Goal: Navigation & Orientation: Find specific page/section

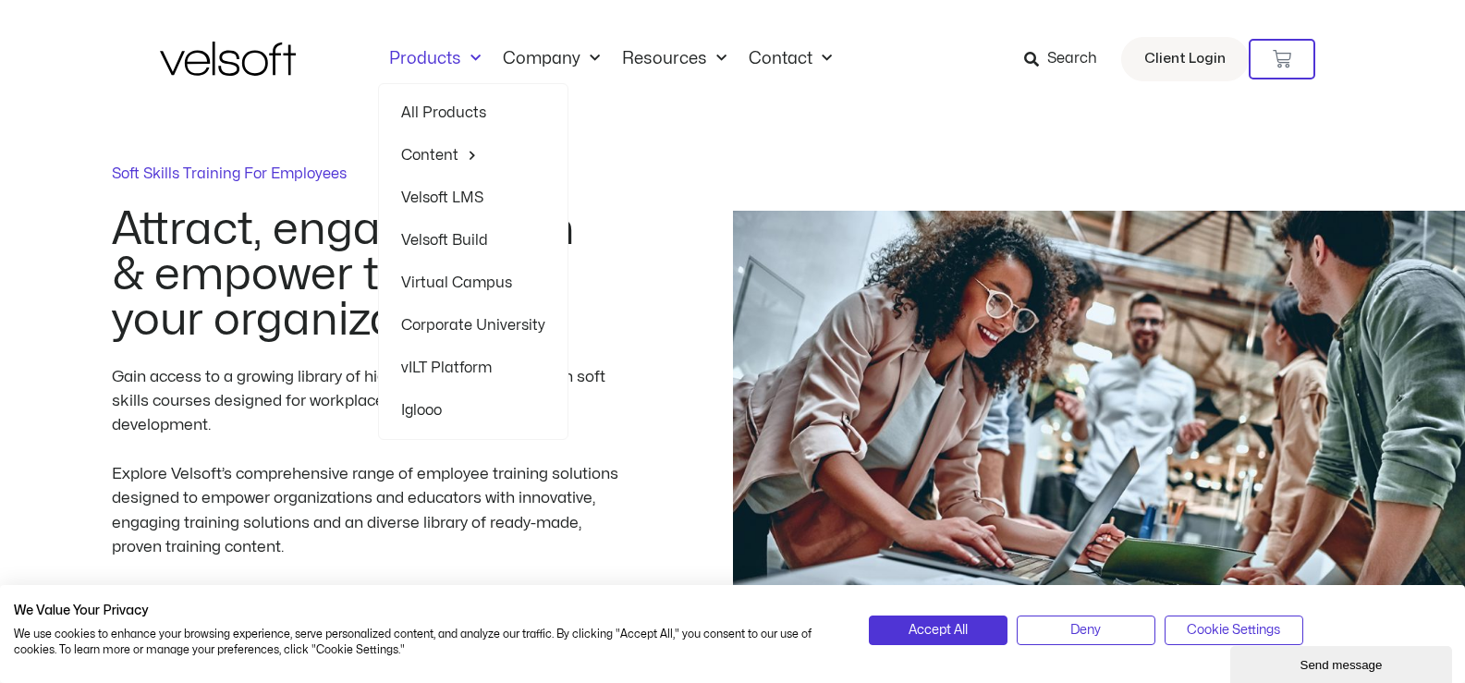
click at [471, 114] on link "All Products" at bounding box center [473, 112] width 144 height 43
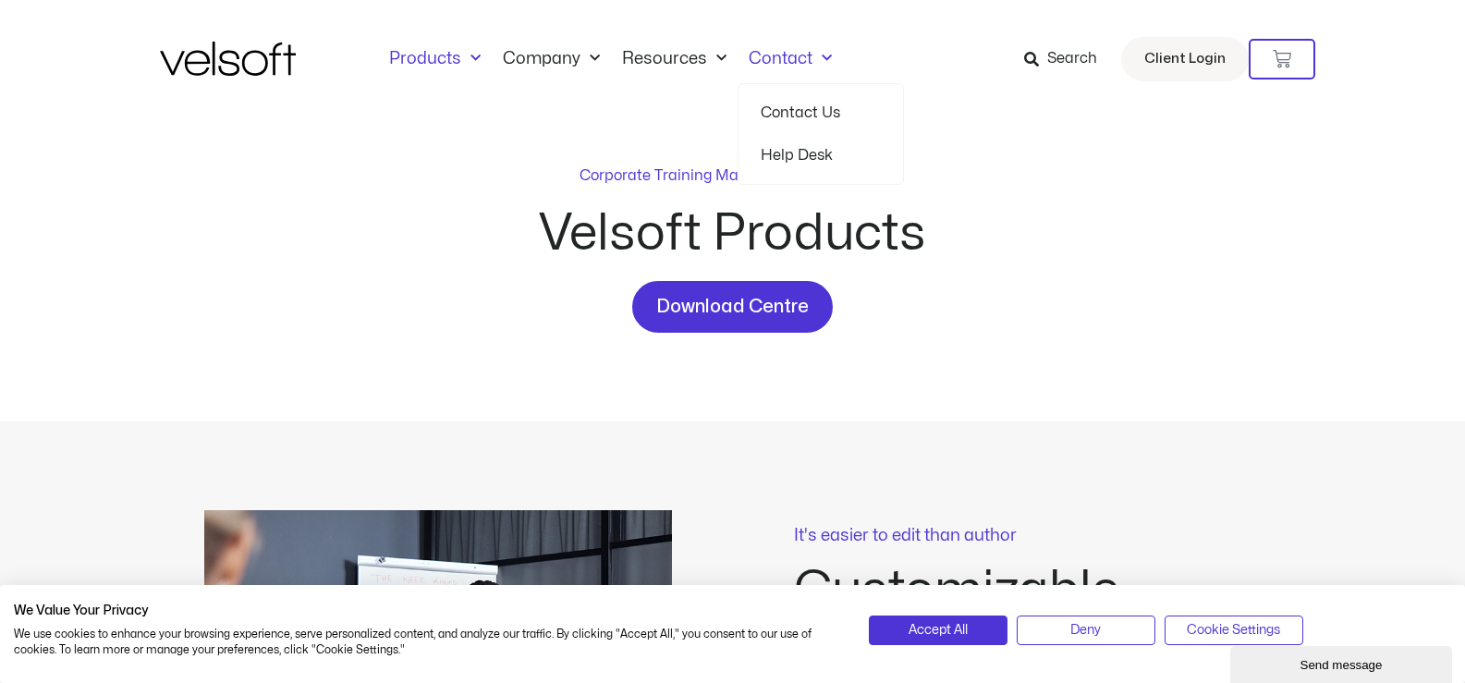
click at [823, 60] on span "Menu" at bounding box center [821, 58] width 19 height 30
